Goal: Information Seeking & Learning: Learn about a topic

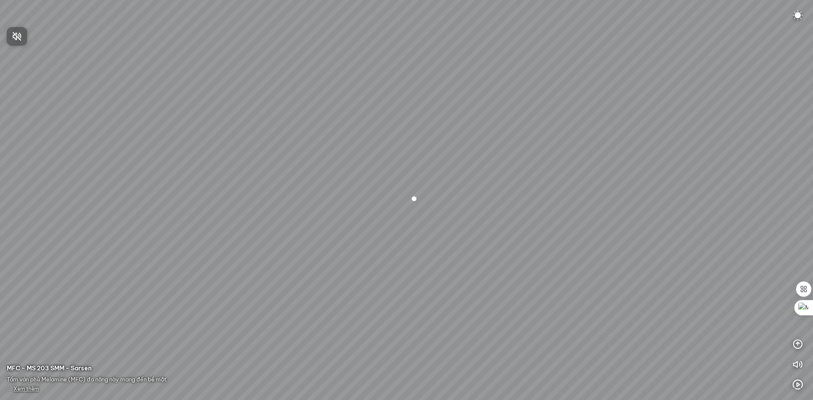
drag, startPoint x: 529, startPoint y: 200, endPoint x: 248, endPoint y: 163, distance: 282.8
click at [257, 164] on div at bounding box center [406, 200] width 813 height 400
drag, startPoint x: 465, startPoint y: 197, endPoint x: 218, endPoint y: 155, distance: 251.3
click at [227, 156] on div at bounding box center [406, 200] width 813 height 400
drag, startPoint x: 389, startPoint y: 172, endPoint x: 155, endPoint y: 161, distance: 234.5
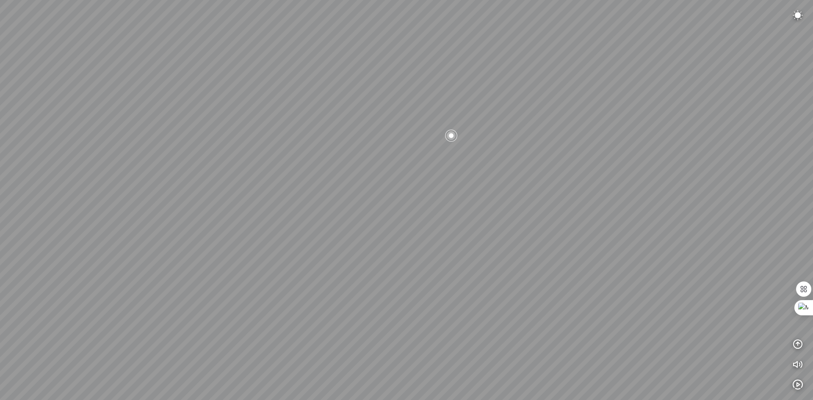
click at [155, 161] on div at bounding box center [406, 200] width 813 height 400
drag, startPoint x: 295, startPoint y: 182, endPoint x: 454, endPoint y: 239, distance: 168.9
click at [454, 239] on div at bounding box center [406, 200] width 813 height 400
click at [300, 201] on div at bounding box center [300, 199] width 14 height 14
click at [411, 202] on div at bounding box center [406, 200] width 14 height 14
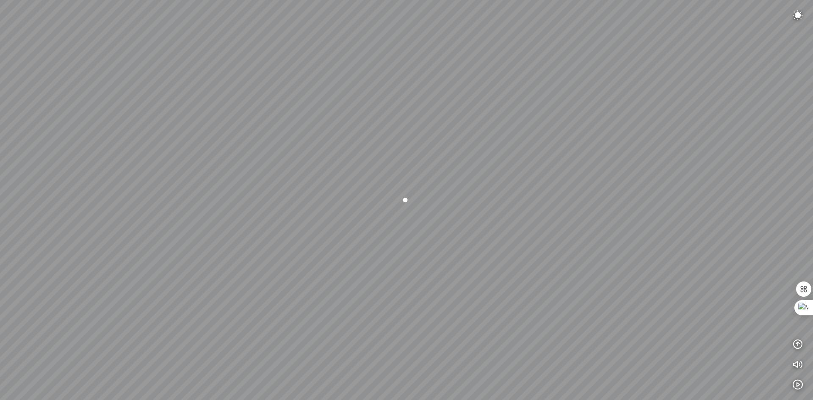
drag, startPoint x: 601, startPoint y: 223, endPoint x: 372, endPoint y: 206, distance: 230.2
click at [381, 206] on div at bounding box center [406, 200] width 813 height 400
drag, startPoint x: 536, startPoint y: 199, endPoint x: 386, endPoint y: 194, distance: 150.0
click at [394, 194] on div at bounding box center [406, 200] width 813 height 400
drag, startPoint x: 432, startPoint y: 194, endPoint x: 396, endPoint y: 185, distance: 36.7
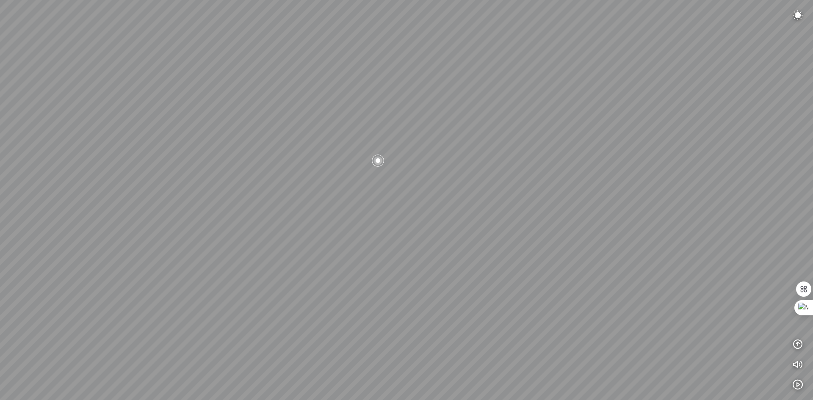
click at [415, 193] on div at bounding box center [406, 200] width 813 height 400
click at [329, 157] on div at bounding box center [323, 156] width 14 height 14
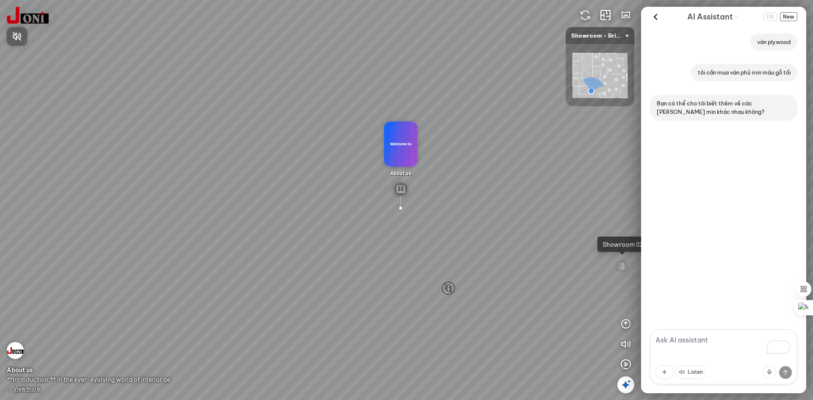
click at [656, 17] on div at bounding box center [406, 200] width 813 height 400
click at [622, 260] on div at bounding box center [622, 266] width 14 height 14
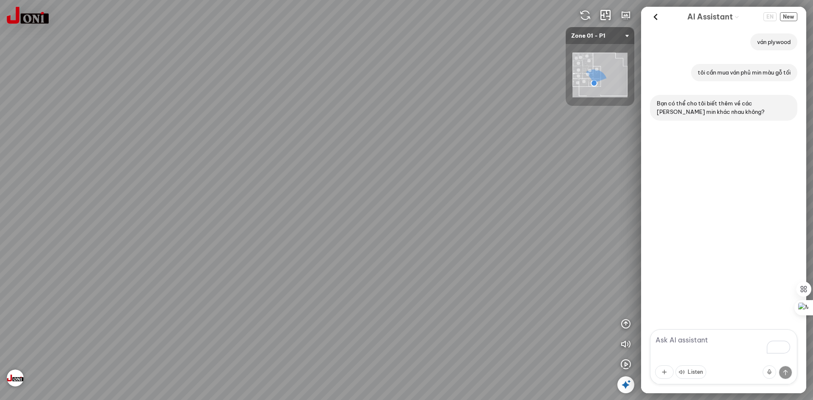
click at [735, 19] on icon "AI Guide options" at bounding box center [736, 16] width 5 height 5
click at [784, 17] on span "New" at bounding box center [788, 16] width 17 height 9
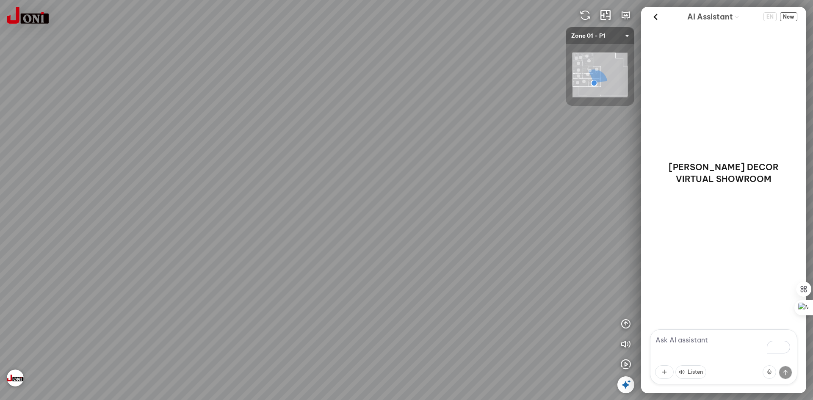
drag, startPoint x: 557, startPoint y: 194, endPoint x: 409, endPoint y: 169, distance: 150.0
click at [409, 169] on div "D7701 - Warm Woodgrain Melamine Paper with Rustic Effect" at bounding box center [406, 200] width 813 height 400
drag, startPoint x: 395, startPoint y: 172, endPoint x: 587, endPoint y: 193, distance: 193.0
click at [594, 193] on div "D7701 - Warm Woodgrain Melamine Paper with Rustic Effect" at bounding box center [406, 200] width 813 height 400
drag, startPoint x: 482, startPoint y: 177, endPoint x: 549, endPoint y: 177, distance: 67.3
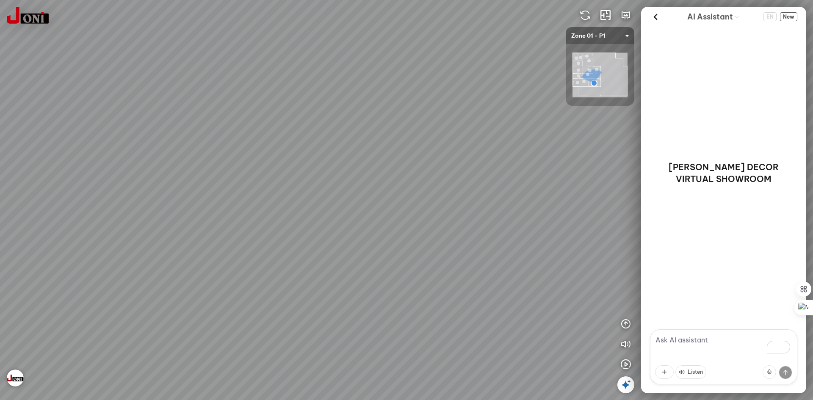
click at [550, 175] on div "D7701 - Warm Woodgrain Melamine Paper with Rustic Effect" at bounding box center [406, 200] width 813 height 400
drag, startPoint x: 398, startPoint y: 194, endPoint x: 471, endPoint y: 189, distance: 73.0
click at [471, 189] on div "D7701 - Warm Woodgrain Melamine Paper with Rustic Effect" at bounding box center [406, 200] width 813 height 400
drag, startPoint x: 429, startPoint y: 200, endPoint x: 486, endPoint y: 209, distance: 58.3
click at [491, 200] on div "D7701 - Warm Woodgrain Melamine Paper with Rustic Effect" at bounding box center [406, 200] width 813 height 400
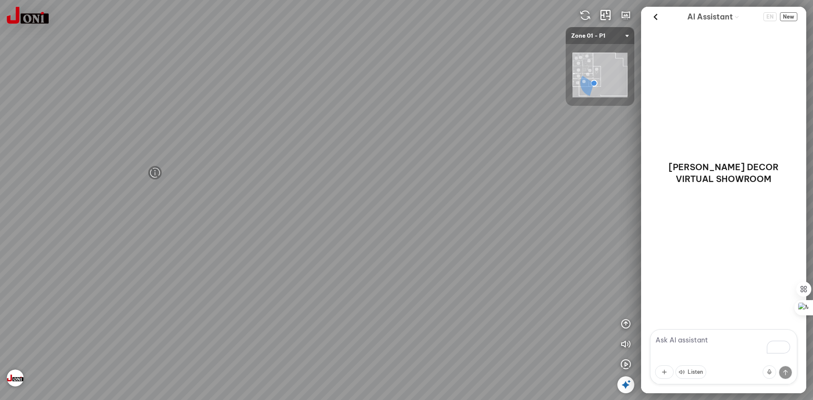
drag, startPoint x: 409, startPoint y: 234, endPoint x: 534, endPoint y: 297, distance: 139.8
click at [540, 300] on div "D7701 - Warm Woodgrain Melamine Paper with Rustic Effect" at bounding box center [406, 200] width 813 height 400
drag, startPoint x: 269, startPoint y: 252, endPoint x: 335, endPoint y: 238, distance: 67.8
click at [335, 238] on div "D7701 - Warm Woodgrain Melamine Paper with Rustic Effect" at bounding box center [406, 200] width 813 height 400
click at [308, 217] on div at bounding box center [308, 221] width 14 height 14
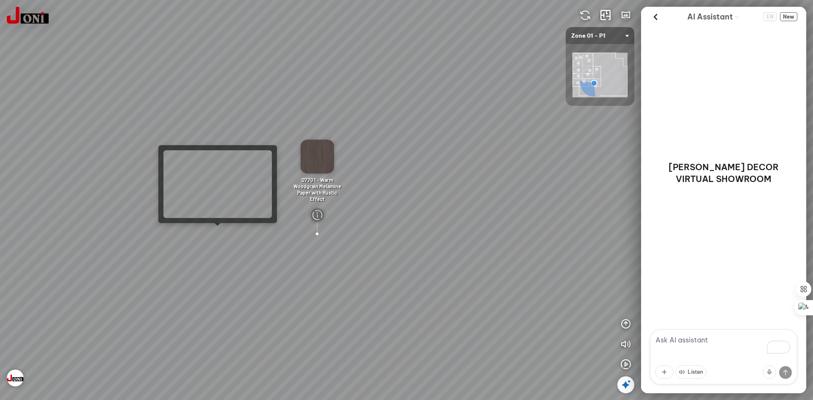
click at [216, 231] on div "D7701 - Warm Woodgrain Melamine Paper with Rustic Effect" at bounding box center [406, 200] width 813 height 400
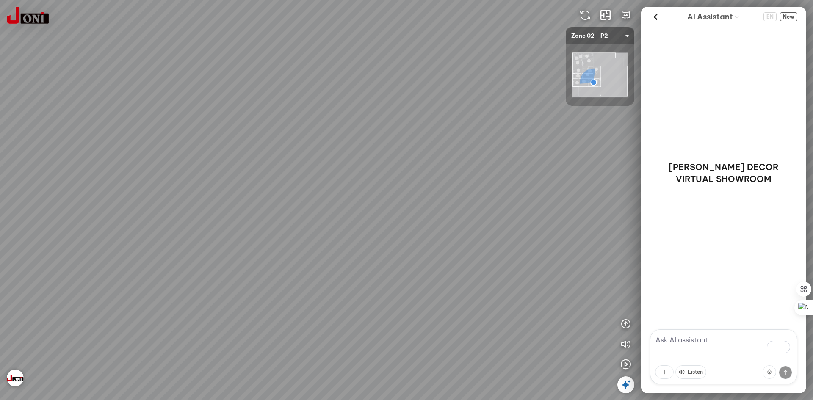
drag, startPoint x: 601, startPoint y: 147, endPoint x: 659, endPoint y: 140, distance: 58.1
click at [676, 142] on div "D7702 - Bright Woodgrain Melamine Paper with Rustic Effect INFO: krpano 1.20.8 …" at bounding box center [406, 200] width 813 height 400
drag, startPoint x: 433, startPoint y: 144, endPoint x: 607, endPoint y: 153, distance: 173.8
click at [617, 162] on div "D7702 - Bright Woodgrain Melamine Paper with Rustic Effect" at bounding box center [406, 200] width 813 height 400
click at [620, 36] on span "Zone 02 - P2" at bounding box center [600, 35] width 58 height 17
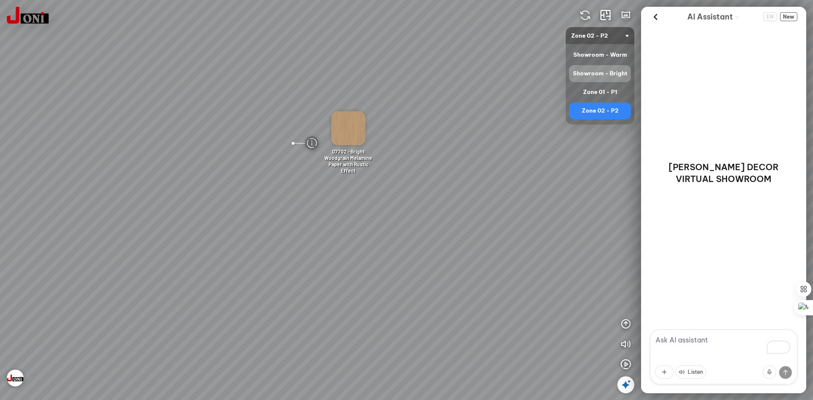
click at [596, 71] on div "Showroom - Bright" at bounding box center [600, 74] width 55 height 10
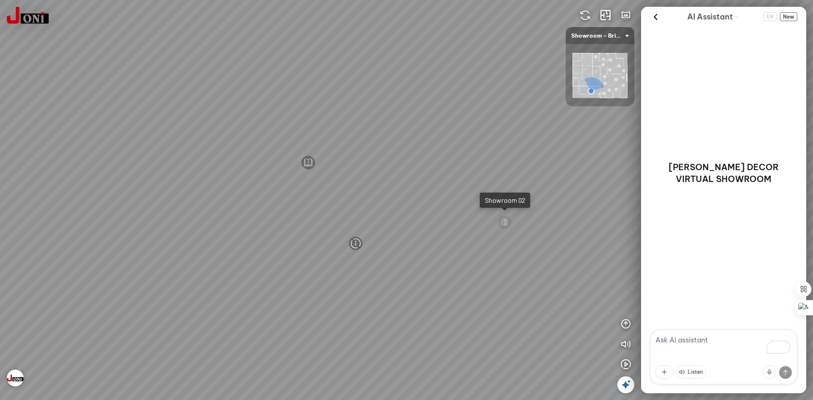
drag, startPoint x: 480, startPoint y: 145, endPoint x: 206, endPoint y: 94, distance: 278.2
click at [208, 95] on div "D7747 - Bright Woodgrain Melamine Paper D7748 - Warm Woodgrain Melamine Paper A…" at bounding box center [406, 200] width 813 height 400
drag, startPoint x: 489, startPoint y: 87, endPoint x: 429, endPoint y: 73, distance: 61.4
click at [429, 73] on div "D7747 - Bright Woodgrain Melamine Paper D7748 - Warm Woodgrain Melamine Paper A…" at bounding box center [406, 200] width 813 height 400
